Goal: Task Accomplishment & Management: Use online tool/utility

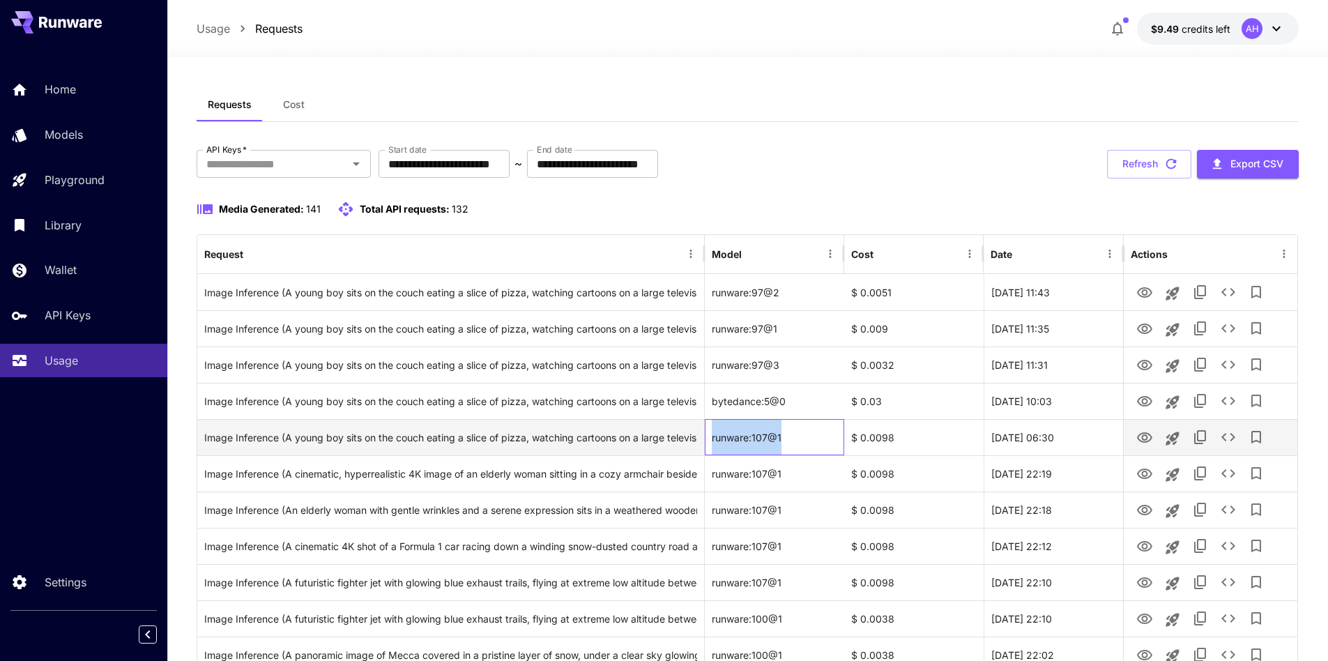
drag, startPoint x: 803, startPoint y: 443, endPoint x: 709, endPoint y: 434, distance: 94.5
click at [709, 434] on div "runware:107@1" at bounding box center [774, 437] width 139 height 36
copy div "runware:107@1"
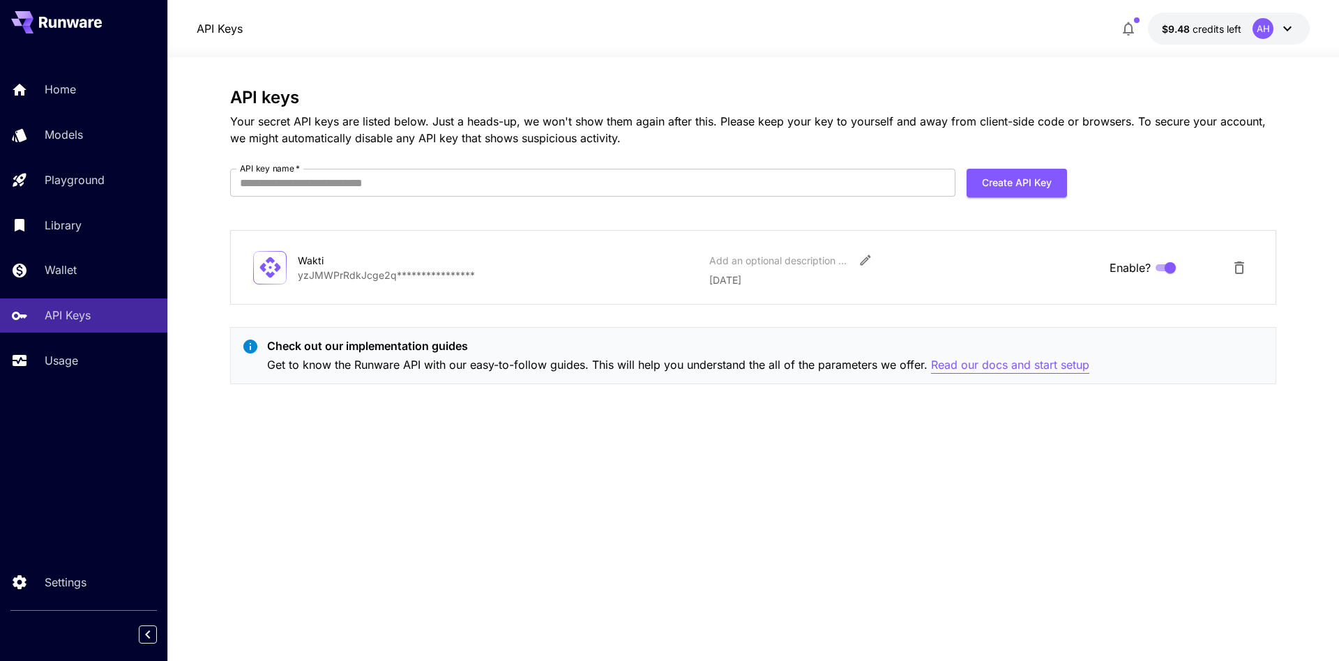
click at [984, 359] on p "Read our docs and start setup" at bounding box center [1010, 364] width 158 height 17
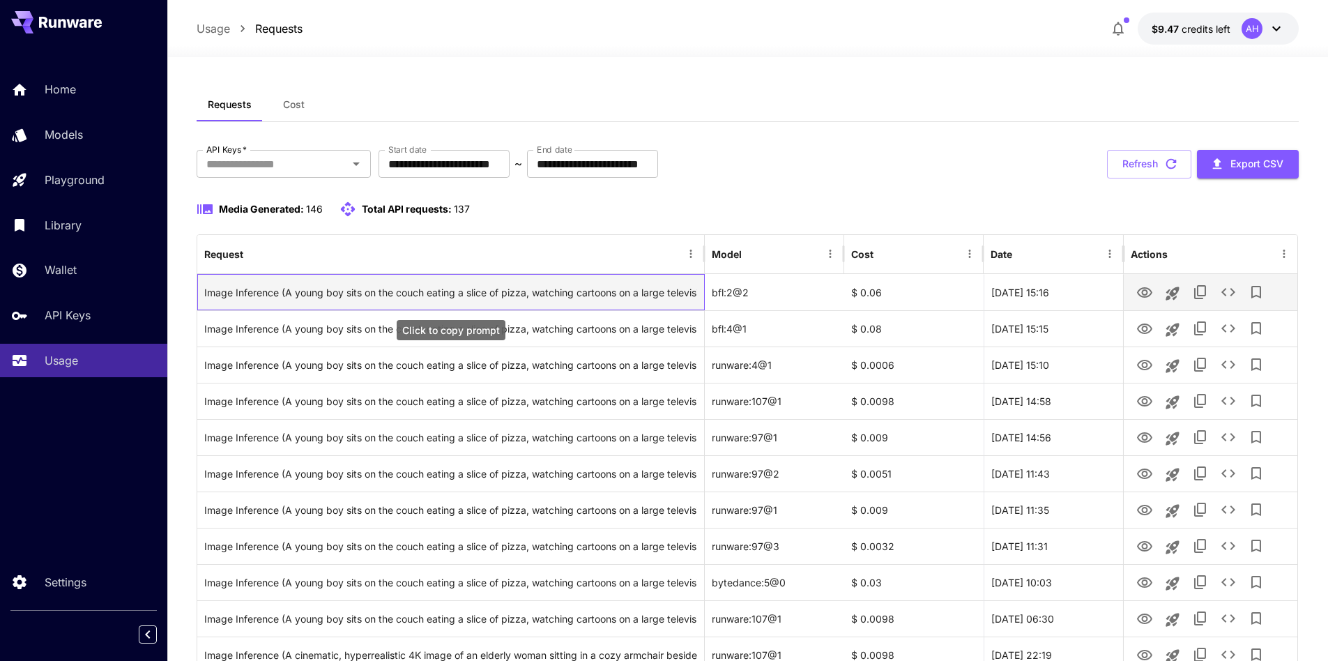
click at [613, 296] on div "Image Inference (A young boy sits on the couch eating a slice of pizza, watchin…" at bounding box center [450, 293] width 493 height 36
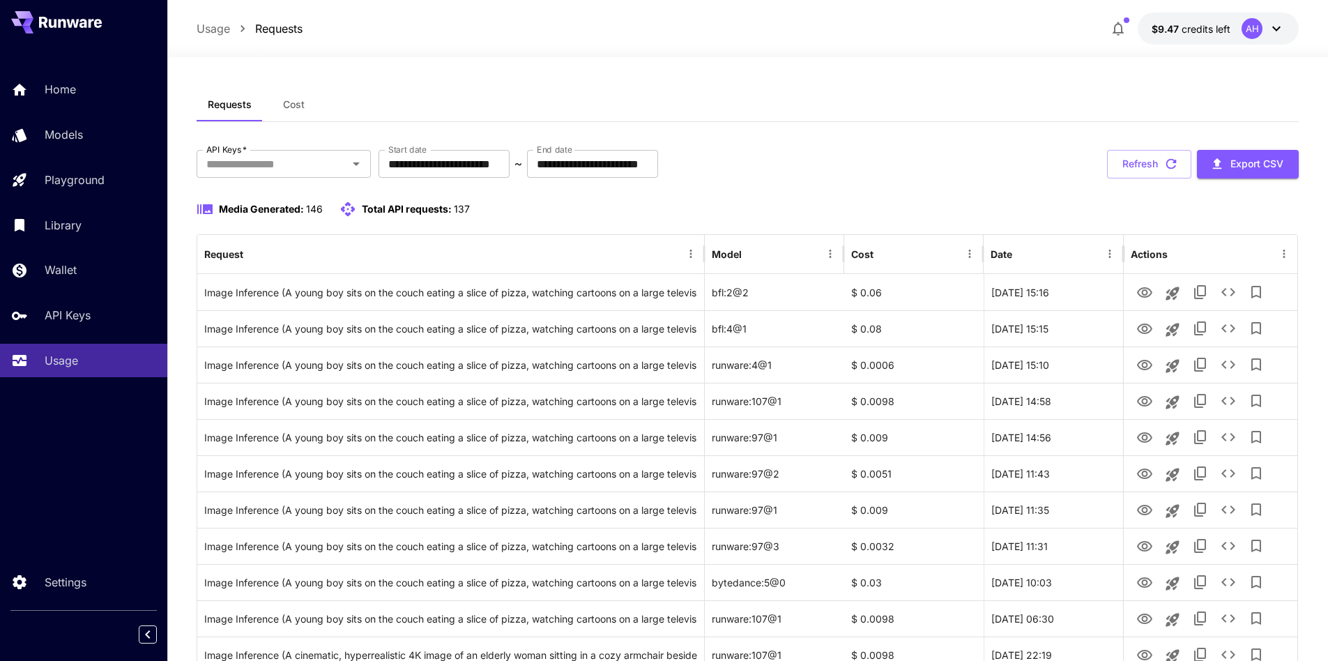
drag, startPoint x: 531, startPoint y: 80, endPoint x: 540, endPoint y: 83, distance: 10.2
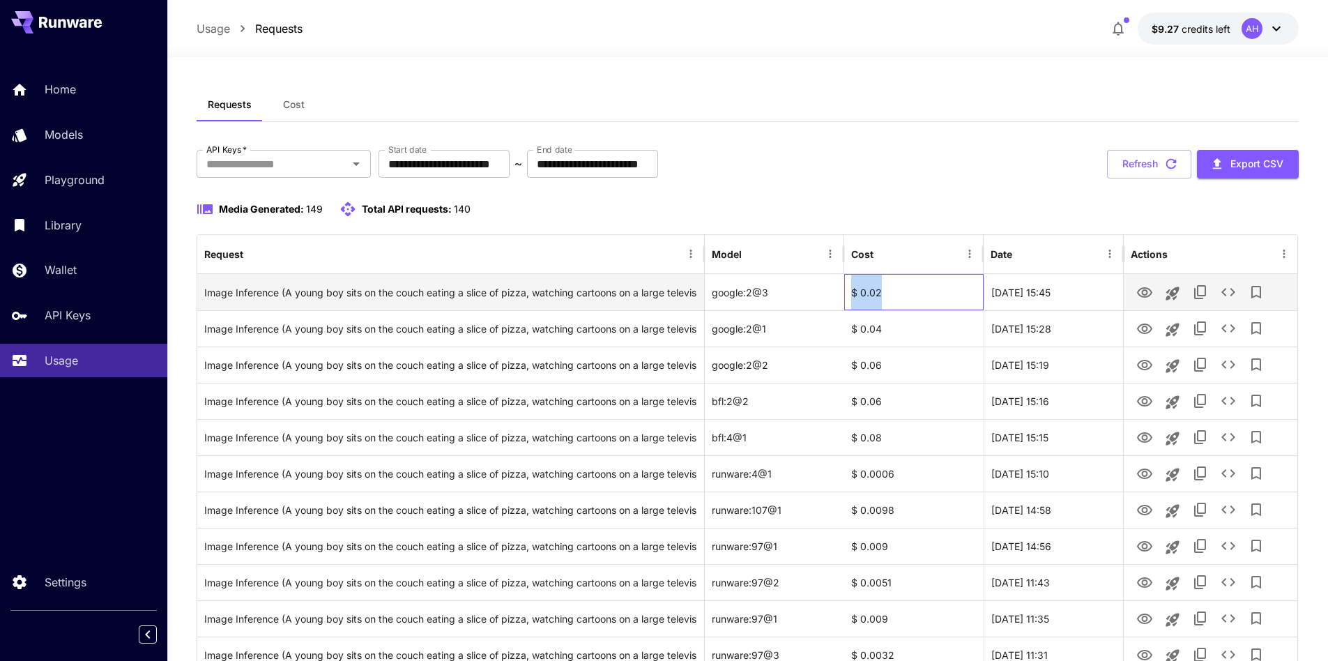
drag, startPoint x: 896, startPoint y: 294, endPoint x: 853, endPoint y: 300, distance: 43.6
click at [853, 300] on div "$ 0.02" at bounding box center [913, 292] width 139 height 36
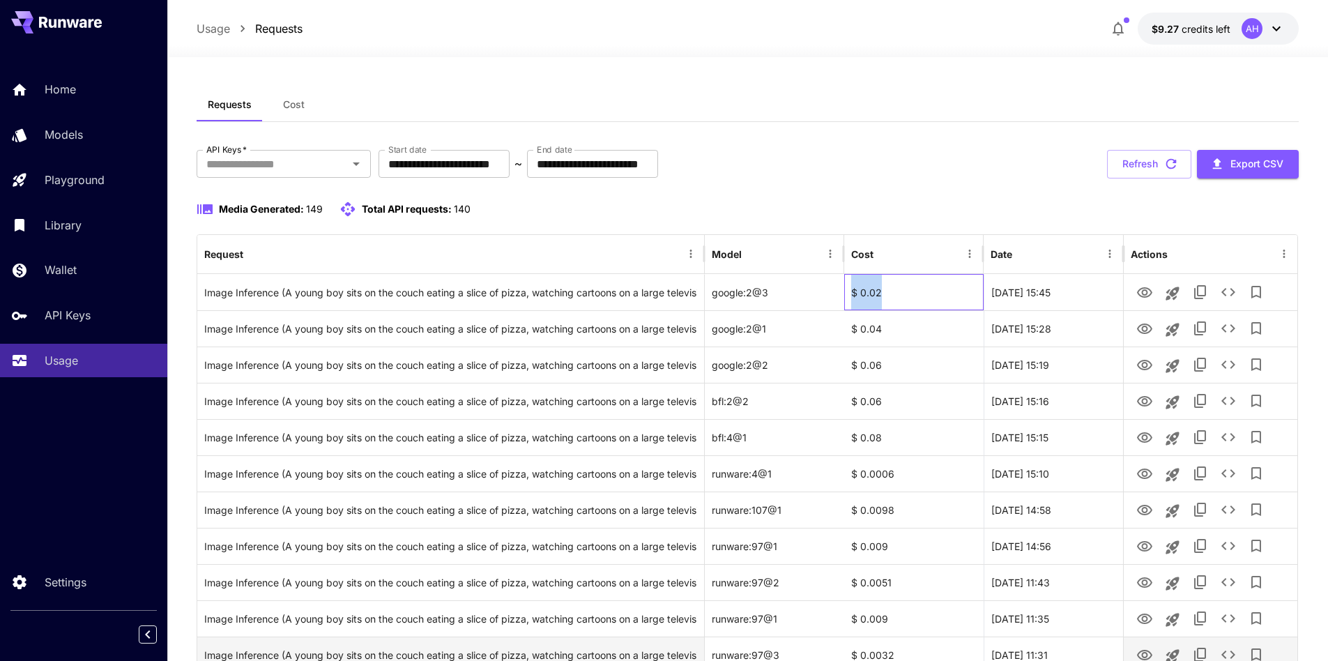
copy div "$ 0.02"
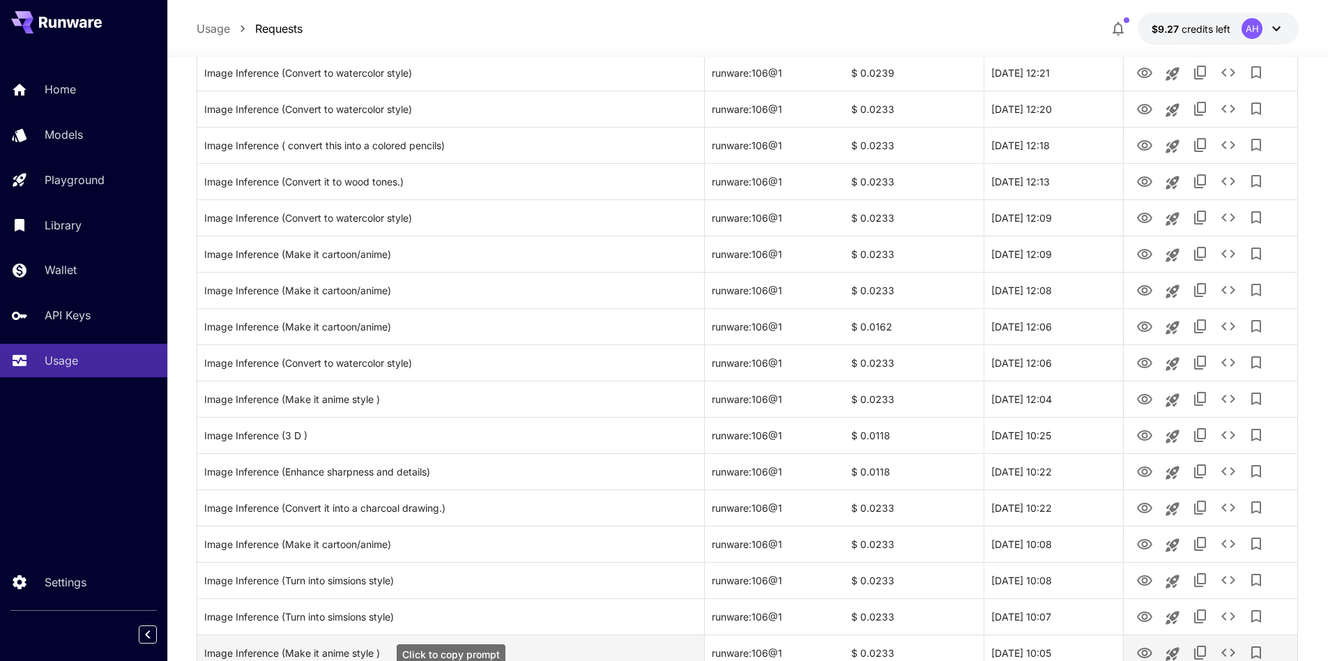
scroll to position [1505, 0]
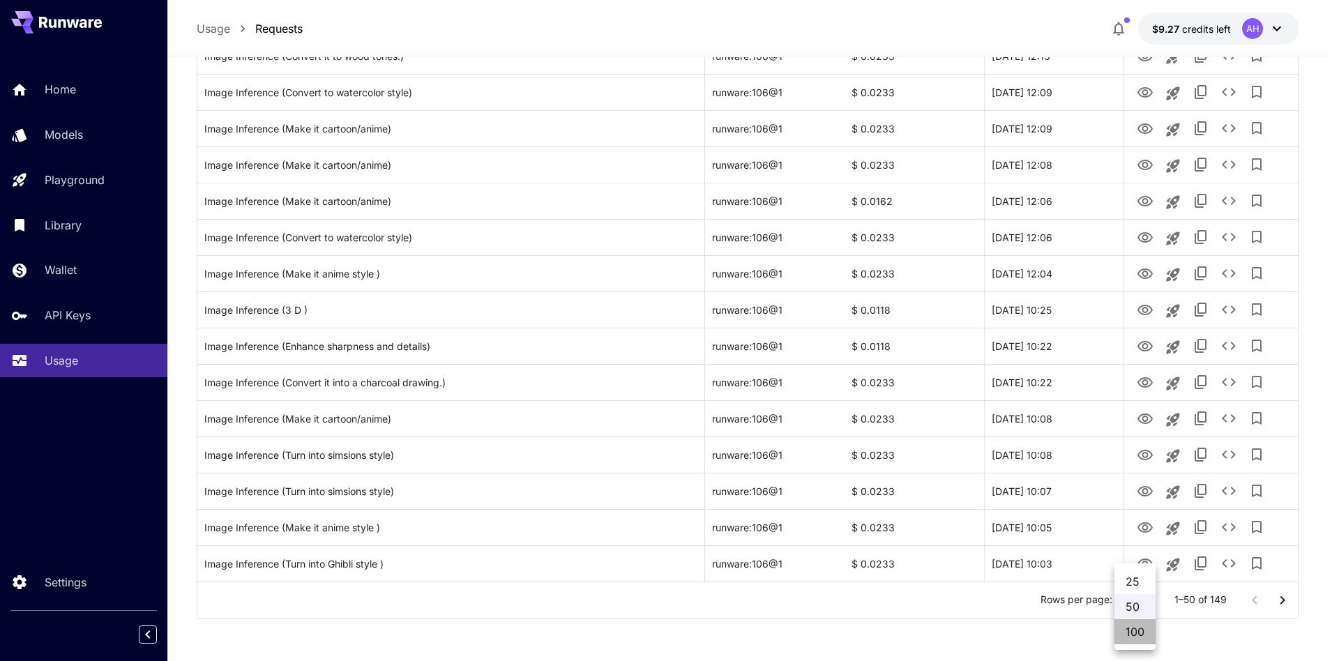
drag, startPoint x: 1132, startPoint y: 632, endPoint x: 599, endPoint y: 497, distance: 549.4
click at [1130, 632] on li "100" at bounding box center [1134, 631] width 41 height 25
type input "***"
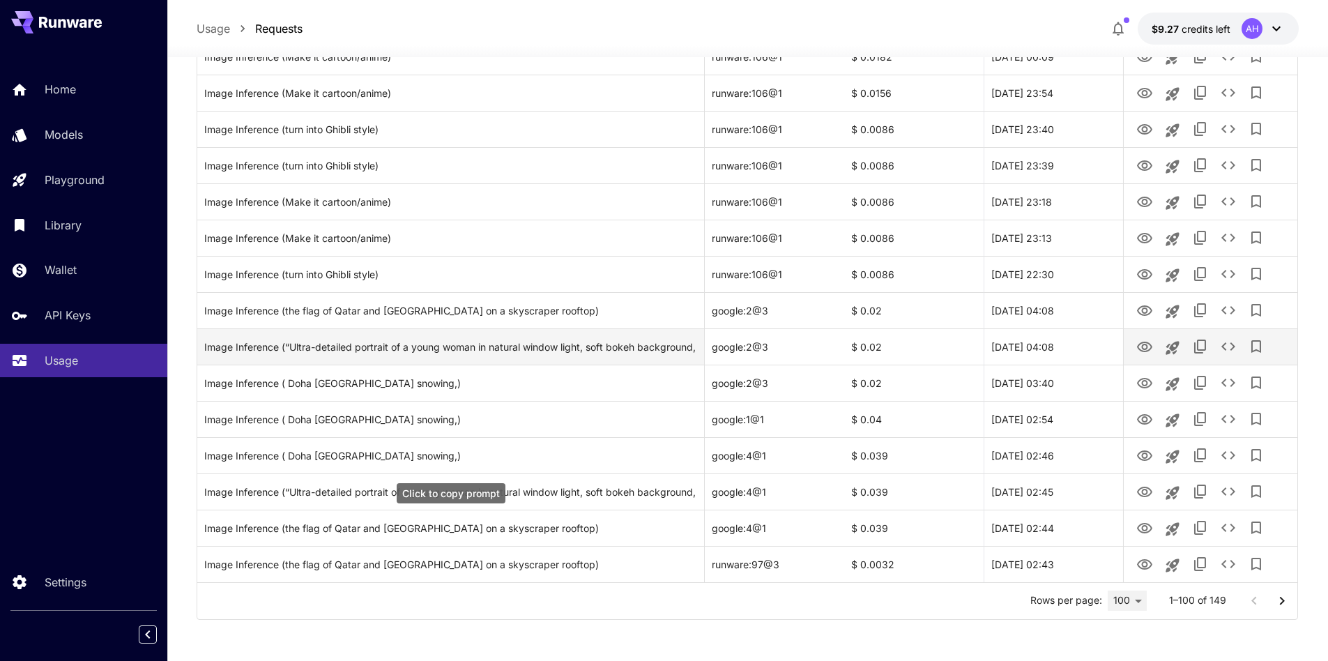
scroll to position [3318, 0]
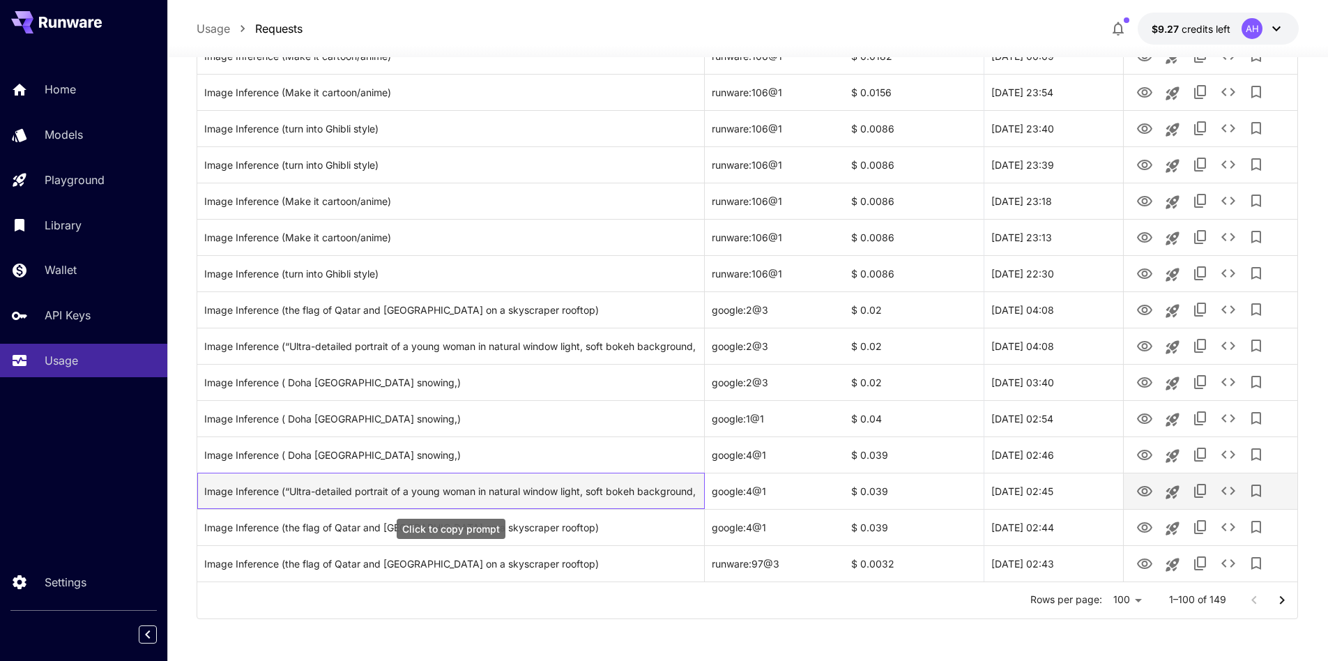
click at [547, 489] on div "Image Inference (“Ultra-detailed portrait of a young woman in natural window li…" at bounding box center [450, 491] width 493 height 36
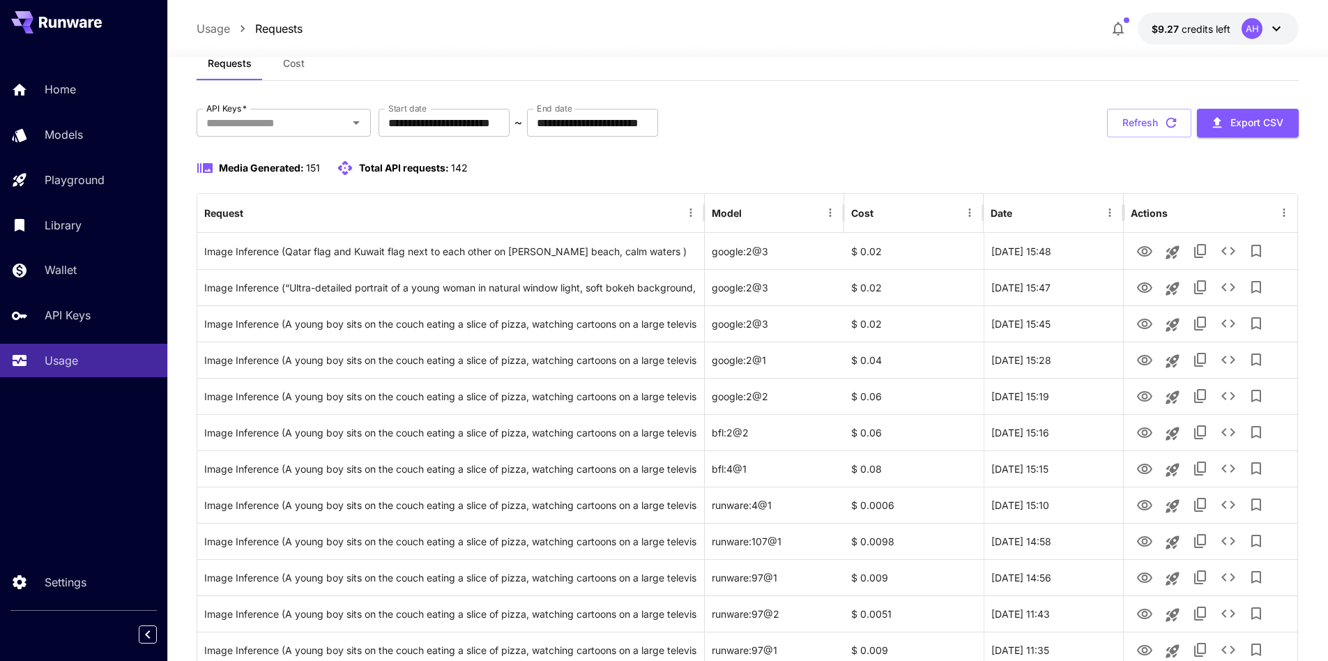
scroll to position [0, 0]
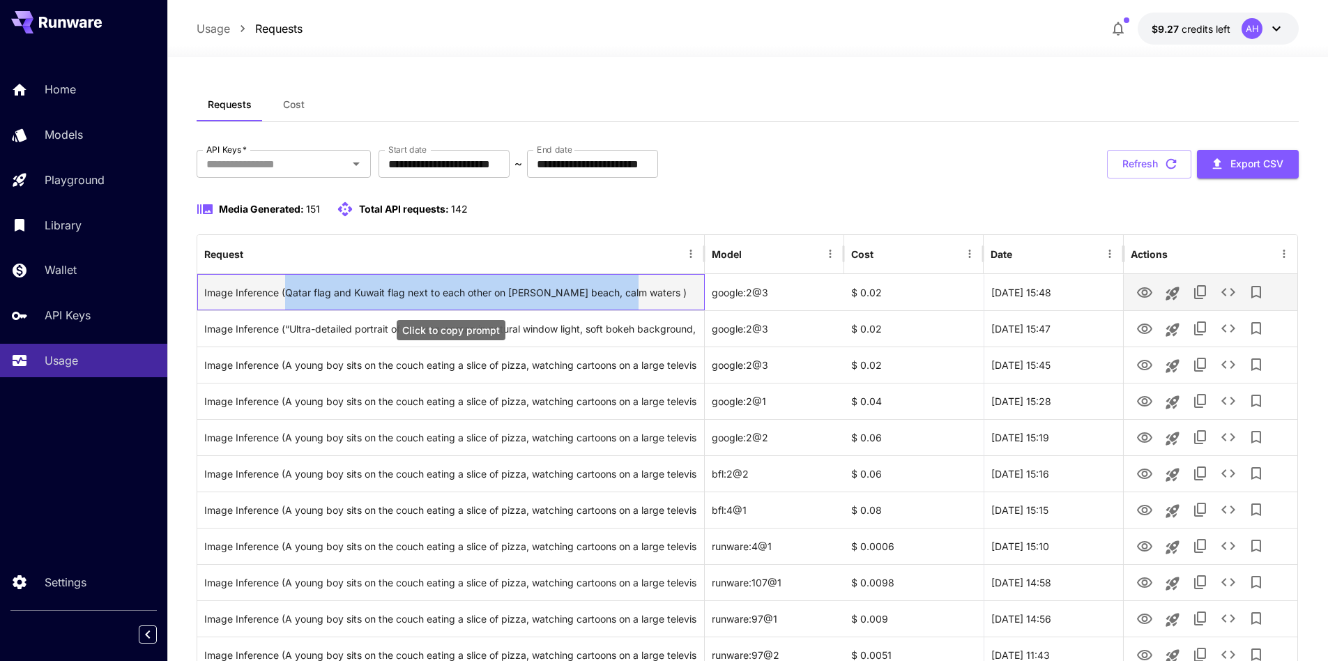
drag, startPoint x: 284, startPoint y: 293, endPoint x: 630, endPoint y: 291, distance: 345.8
click at [630, 291] on div "Image Inference (Qatar flag and Kuwait flag next to each other on [PERSON_NAME]…" at bounding box center [450, 293] width 493 height 36
copy div "Qatar flag and Kuwait flag next to each other on sandy beach, calm waters"
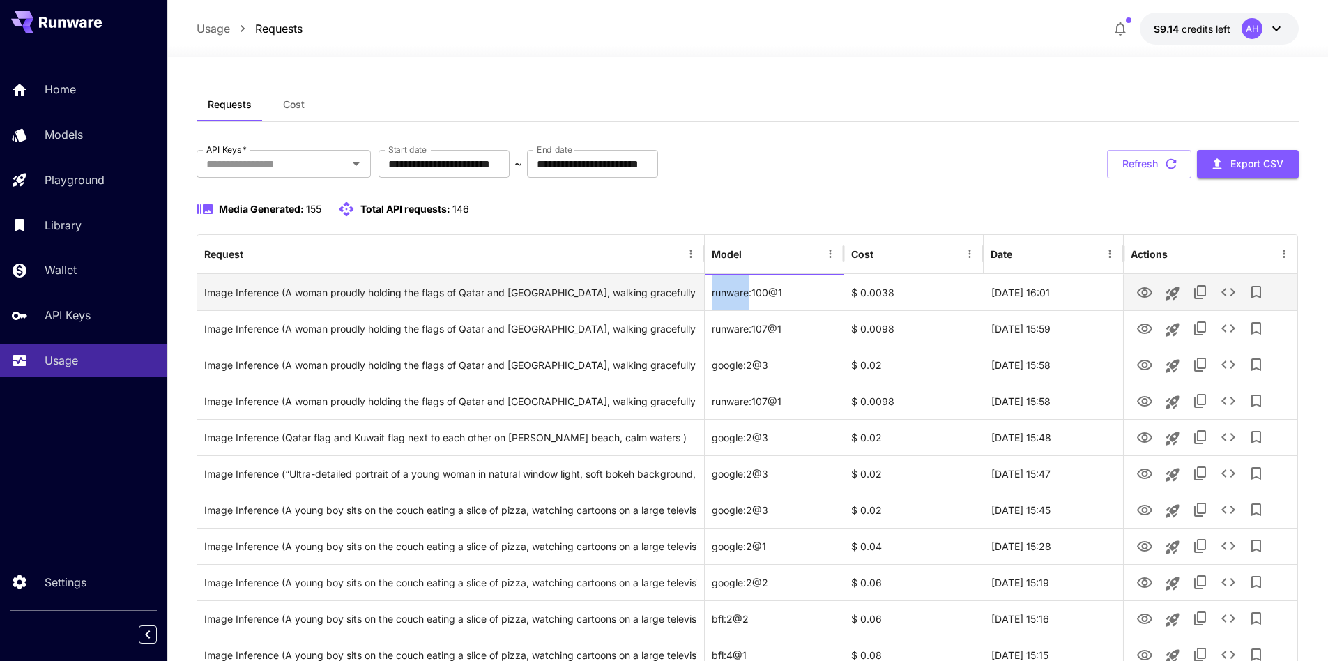
drag, startPoint x: 709, startPoint y: 294, endPoint x: 750, endPoint y: 294, distance: 41.1
click at [750, 294] on div "runware:100@1" at bounding box center [774, 292] width 139 height 36
copy div "runware"
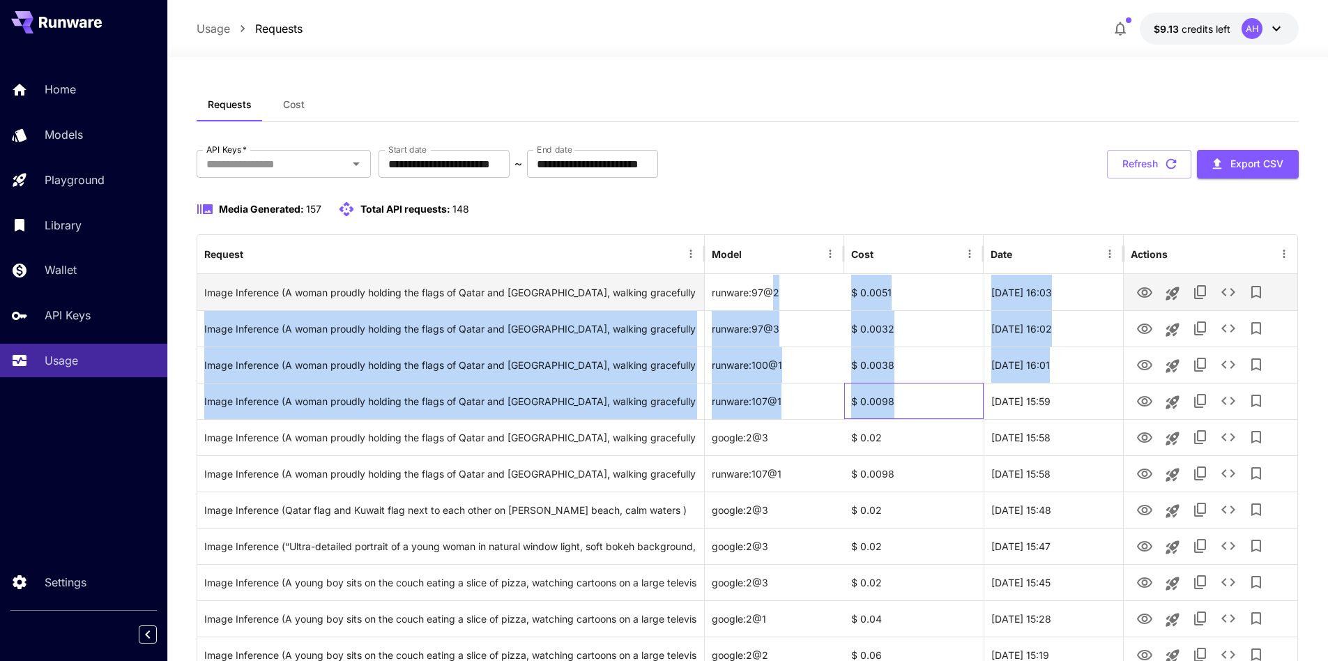
drag, startPoint x: 913, startPoint y: 397, endPoint x: 772, endPoint y: 287, distance: 179.8
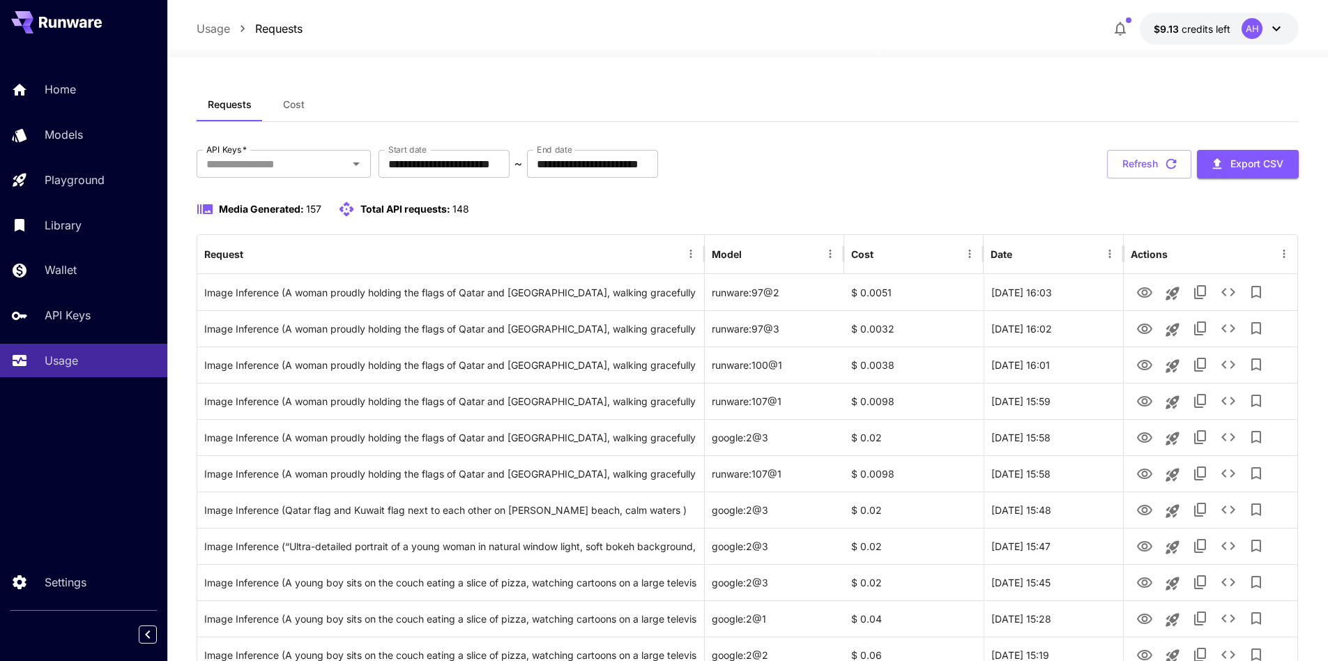
click at [851, 207] on div "Media Generated: 157 Total API requests: 148" at bounding box center [748, 209] width 1103 height 17
